Goal: Navigation & Orientation: Find specific page/section

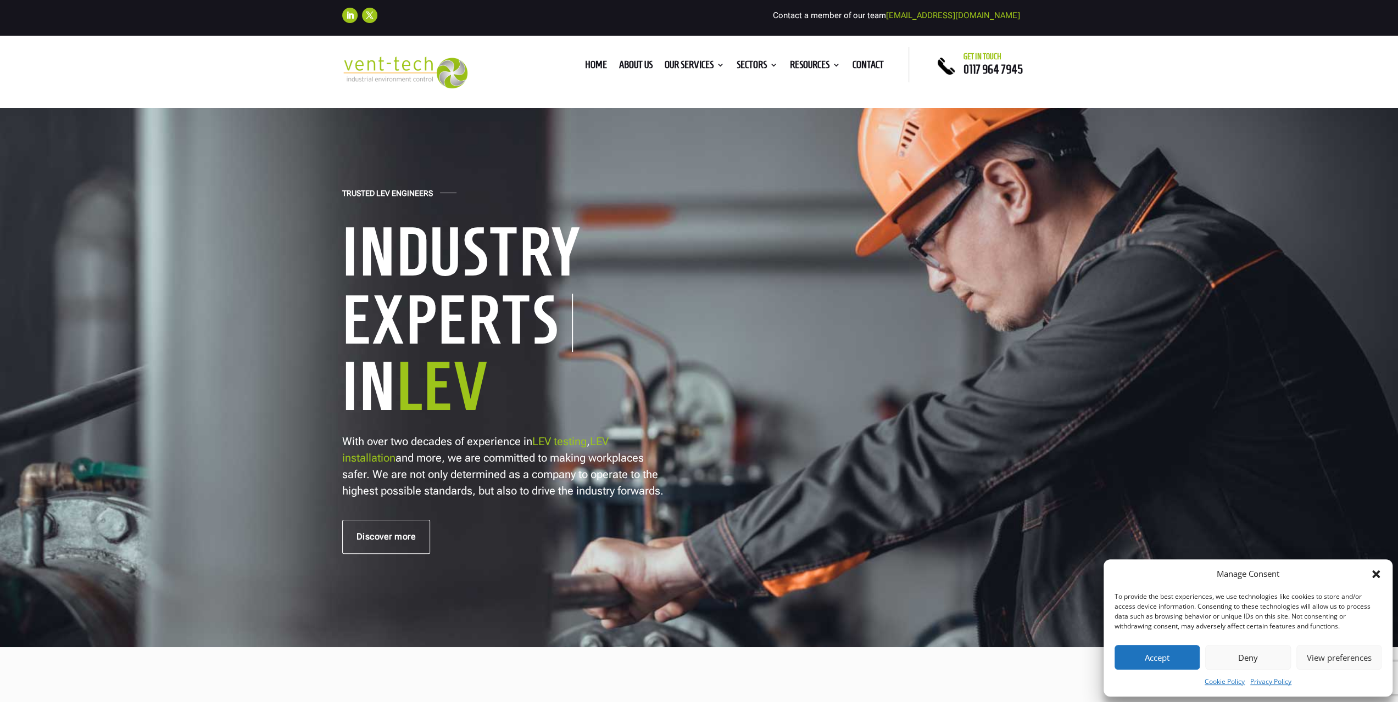
click at [1179, 658] on button "Accept" at bounding box center [1156, 657] width 85 height 25
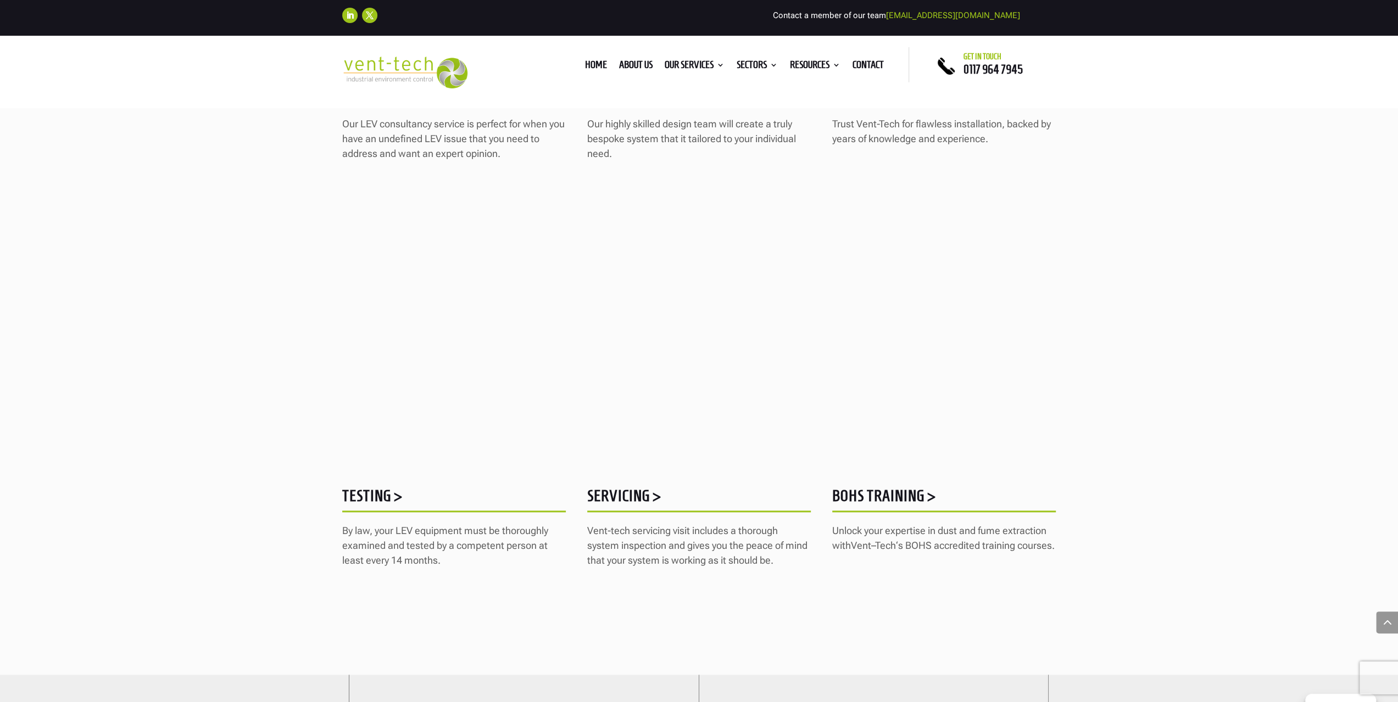
scroll to position [988, 0]
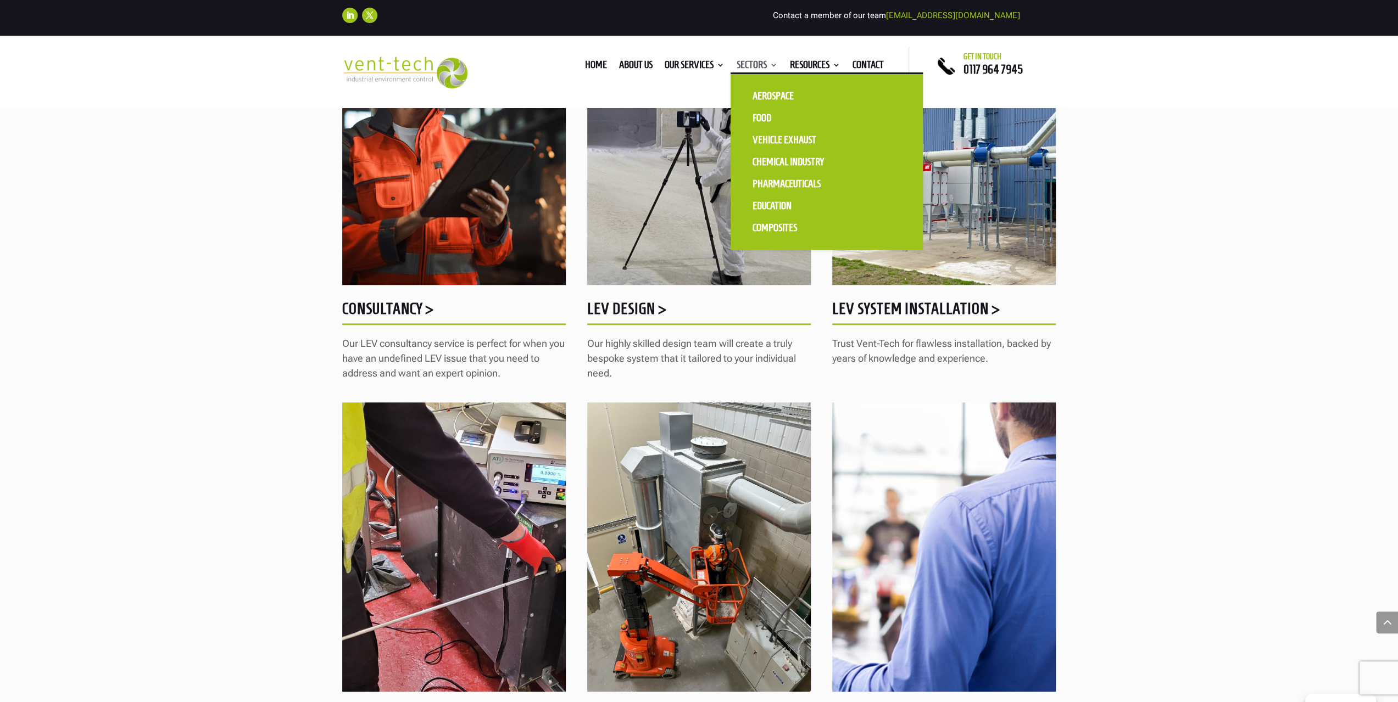
click at [772, 65] on link "Sectors" at bounding box center [756, 67] width 41 height 12
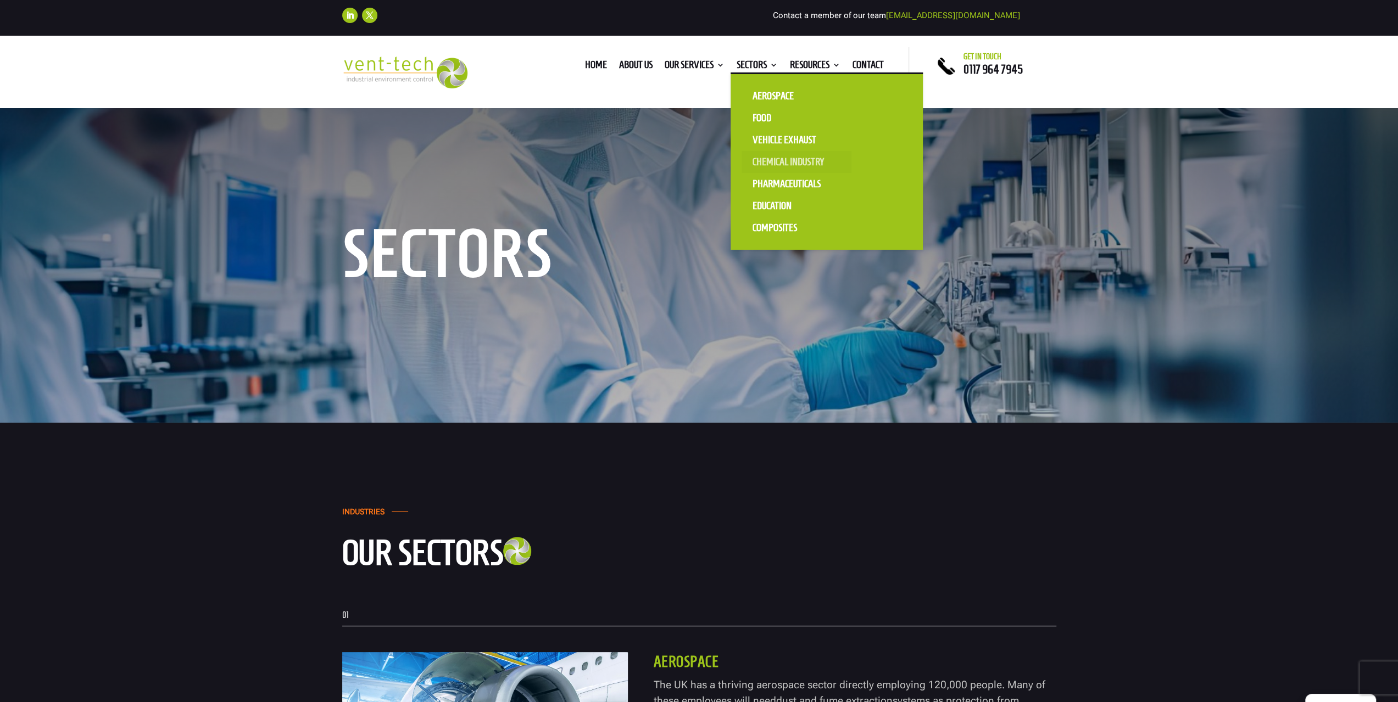
click at [779, 160] on link "Chemical Industry" at bounding box center [796, 162] width 110 height 22
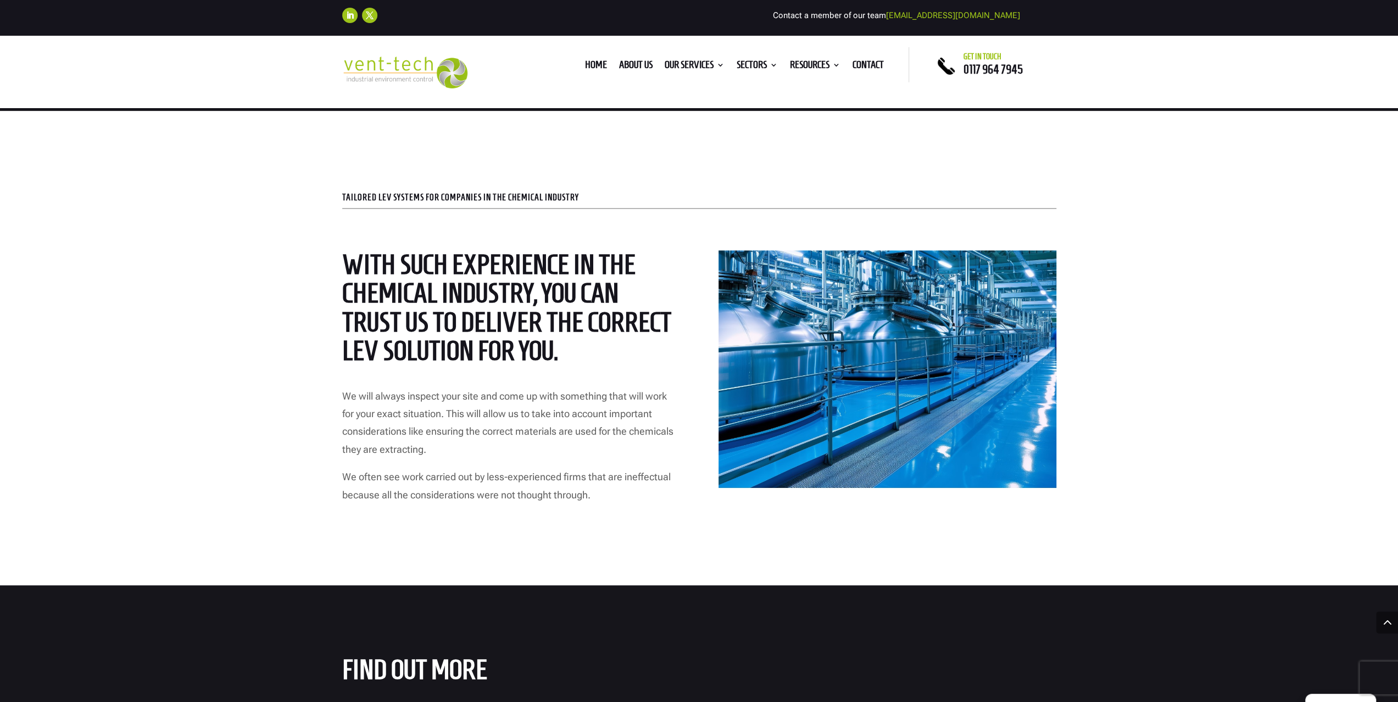
scroll to position [1208, 0]
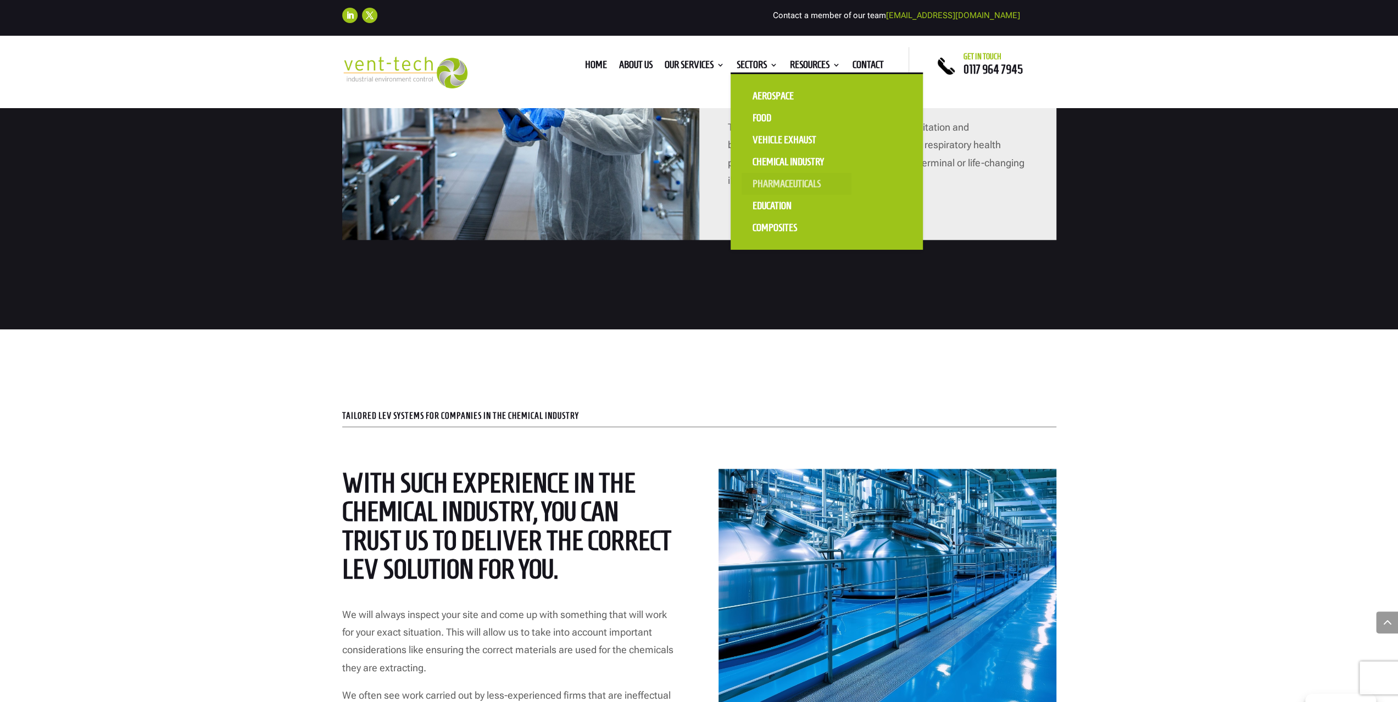
click at [775, 181] on link "Pharmaceuticals" at bounding box center [796, 184] width 110 height 22
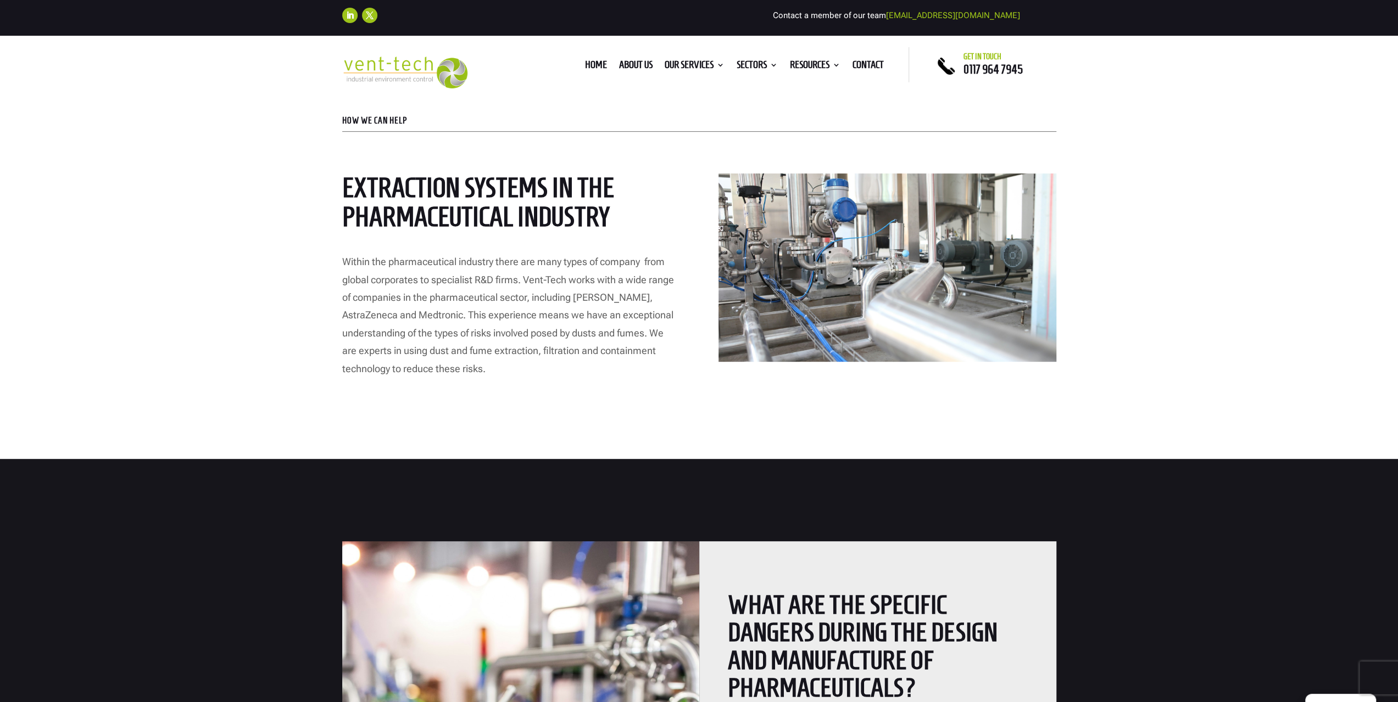
scroll to position [329, 0]
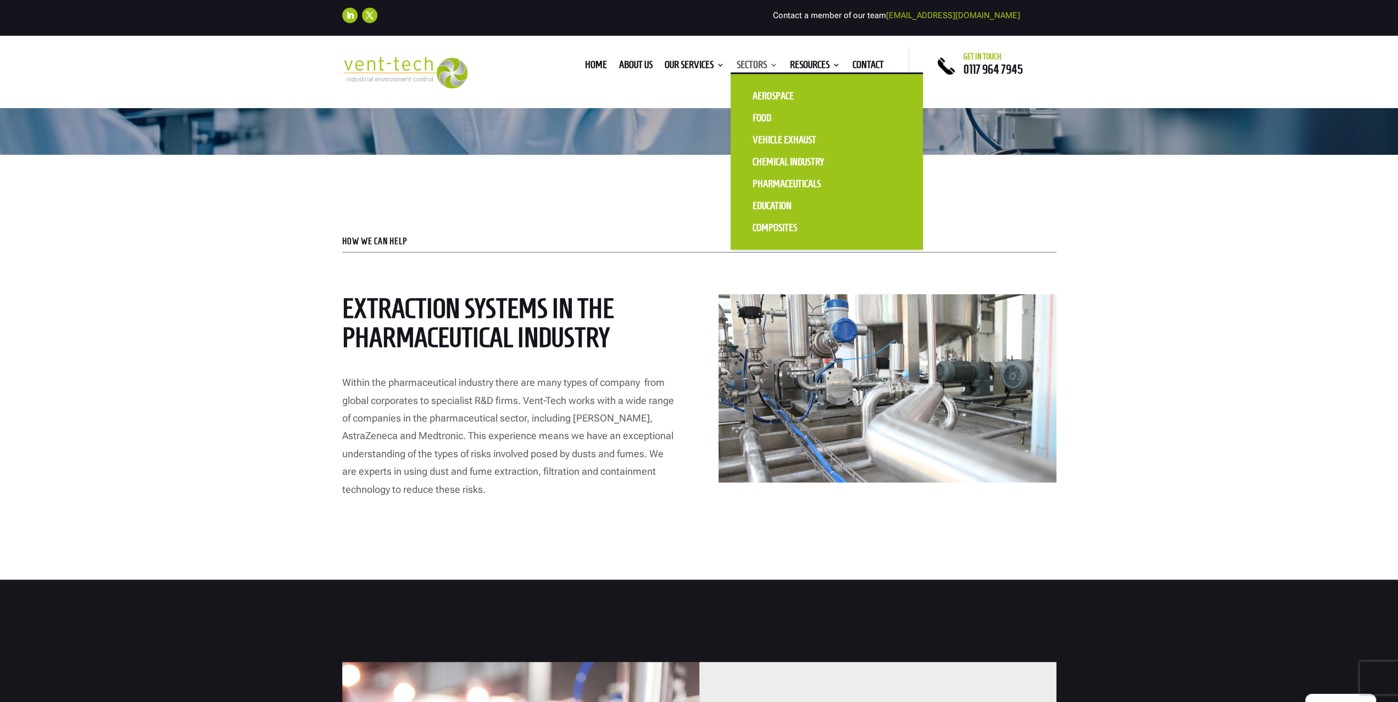
click at [768, 61] on link "Sectors" at bounding box center [756, 67] width 41 height 12
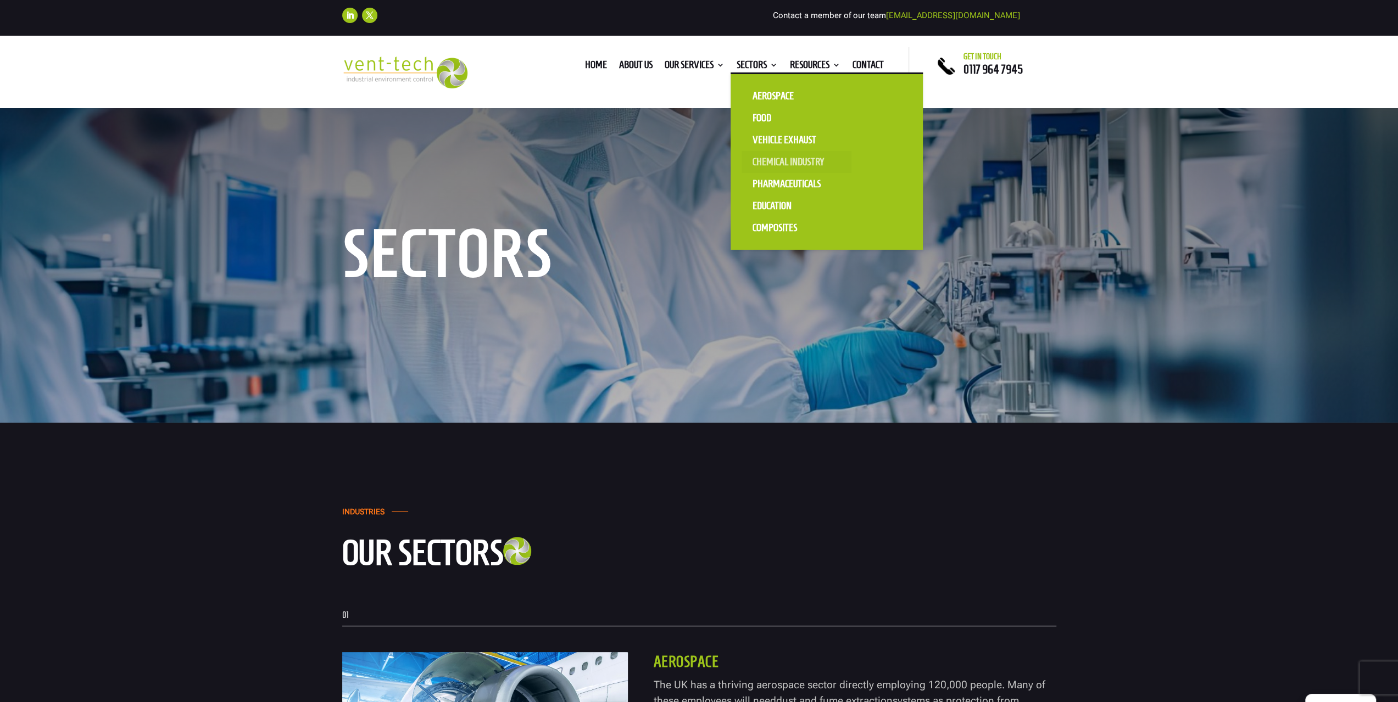
click at [776, 161] on link "Chemical Industry" at bounding box center [796, 162] width 110 height 22
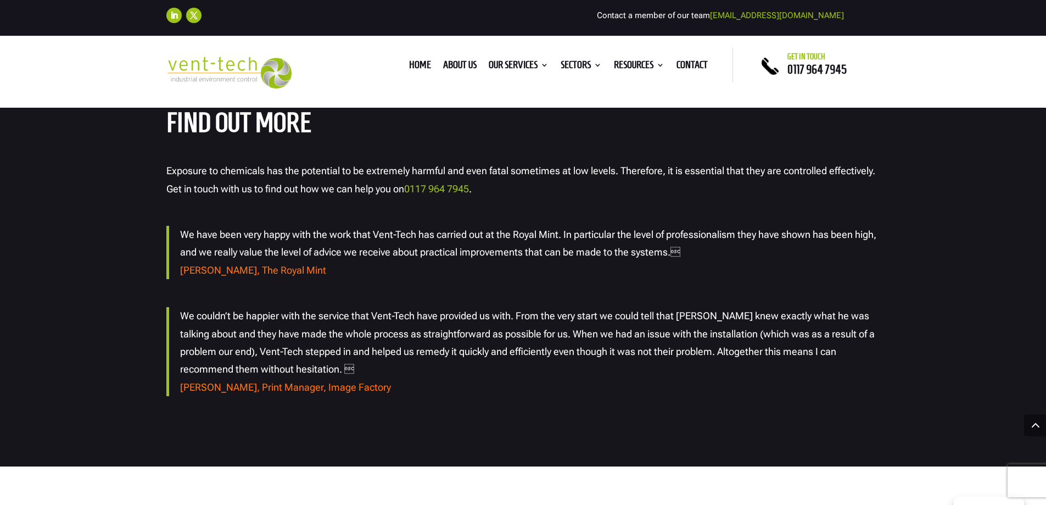
scroll to position [1977, 0]
